Goal: Use online tool/utility: Utilize a website feature to perform a specific function

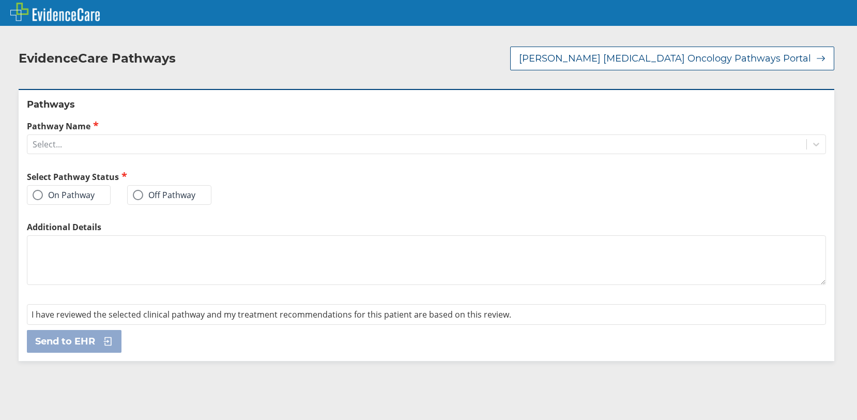
click at [122, 143] on div "Pathways Pathway Name Select... Select Pathway Status On Pathway Off Pathway Ad…" at bounding box center [427, 225] width 816 height 272
click at [131, 136] on div "Select..." at bounding box center [416, 145] width 779 height 18
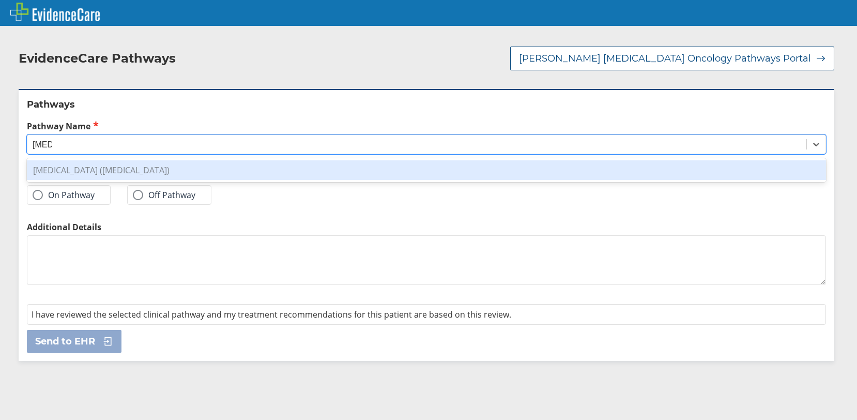
click at [143, 163] on div "[MEDICAL_DATA] ([MEDICAL_DATA])" at bounding box center [427, 170] width 800 height 20
type input "[MEDICAL_DATA]"
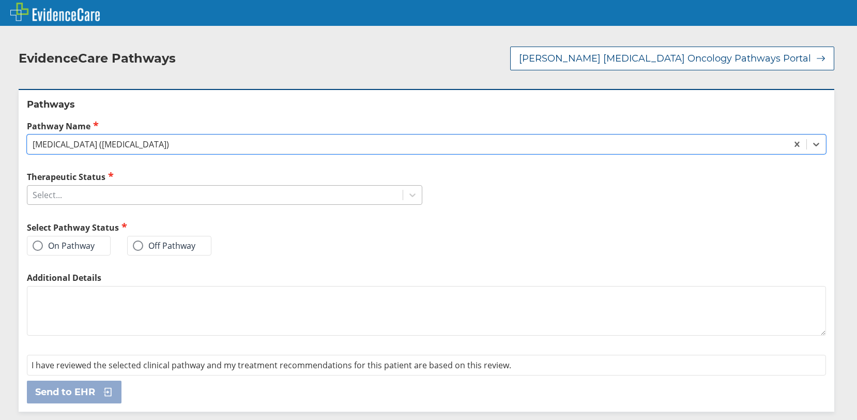
click at [132, 187] on div "Select..." at bounding box center [214, 195] width 375 height 18
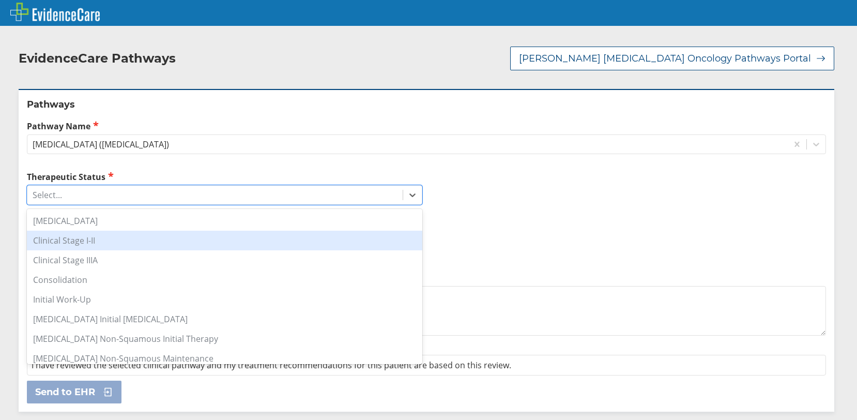
click at [124, 232] on div "Clinical Stage I-II" at bounding box center [225, 241] width 396 height 20
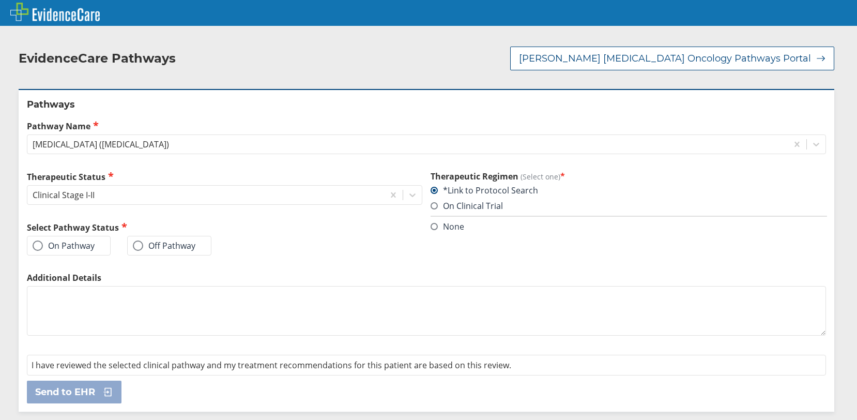
click at [140, 240] on span at bounding box center [138, 245] width 10 height 10
click at [0, 0] on input "Off Pathway" at bounding box center [0, 0] width 0 height 0
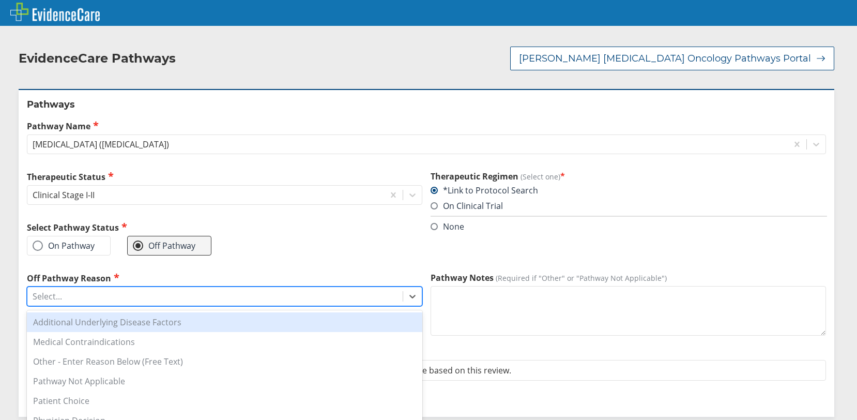
click at [127, 288] on div "Select..." at bounding box center [214, 297] width 375 height 18
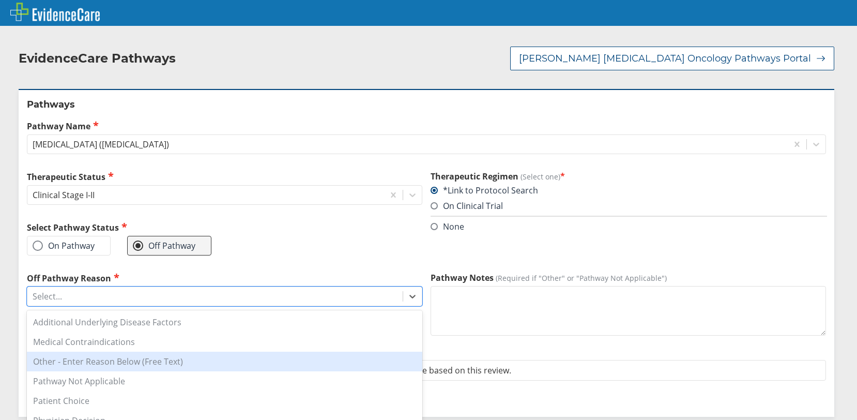
click at [147, 354] on div "Other - Enter Reason Below (Free Text)" at bounding box center [225, 362] width 396 height 20
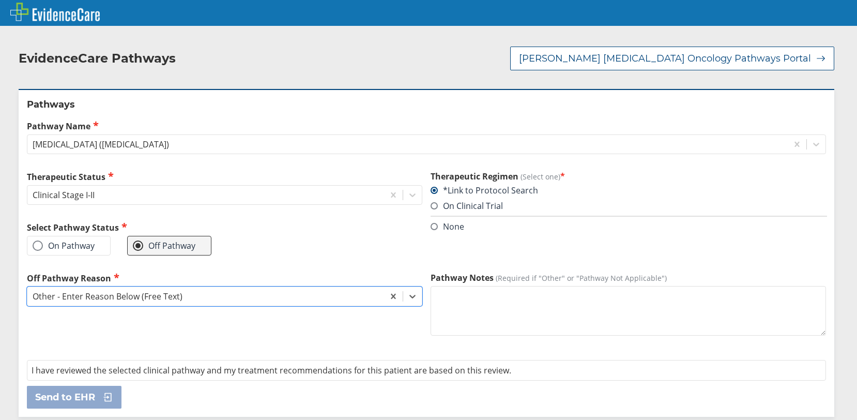
click at [488, 314] on textarea "Pathway Notes (Required if "Other" or "Pathway Not Applicable")" at bounding box center [629, 311] width 396 height 50
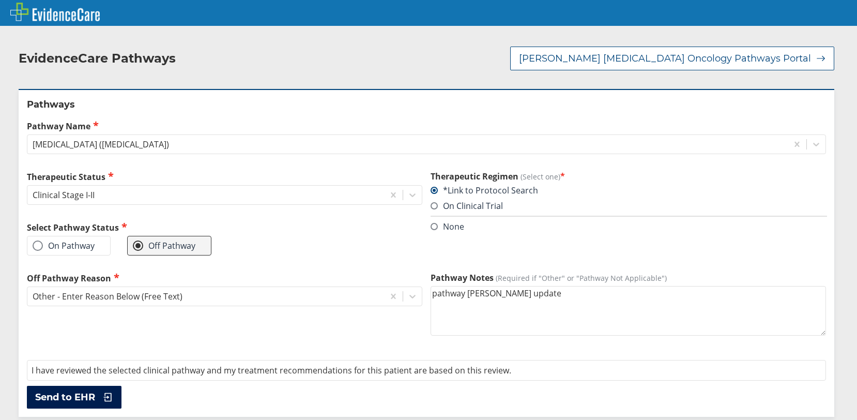
type textarea "pathway [PERSON_NAME] update"
click at [65, 391] on span "Send to EHR" at bounding box center [65, 397] width 60 height 12
